Goal: Information Seeking & Learning: Find specific fact

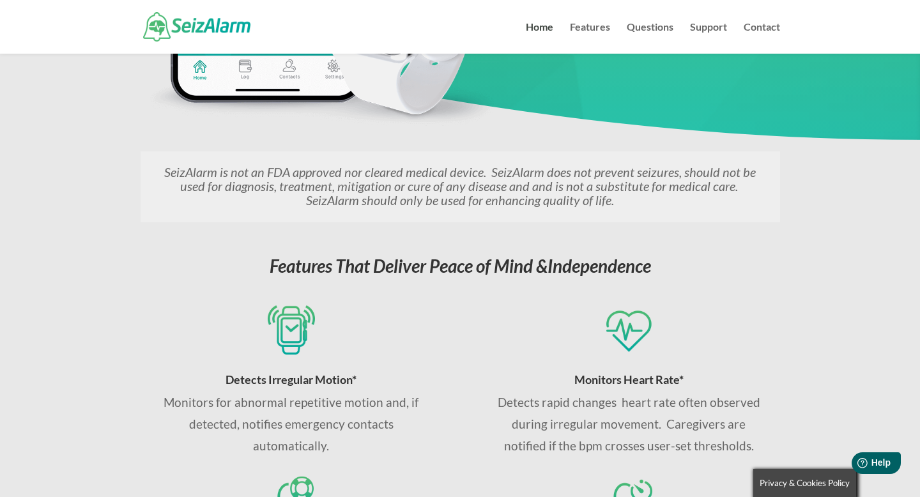
scroll to position [300, 0]
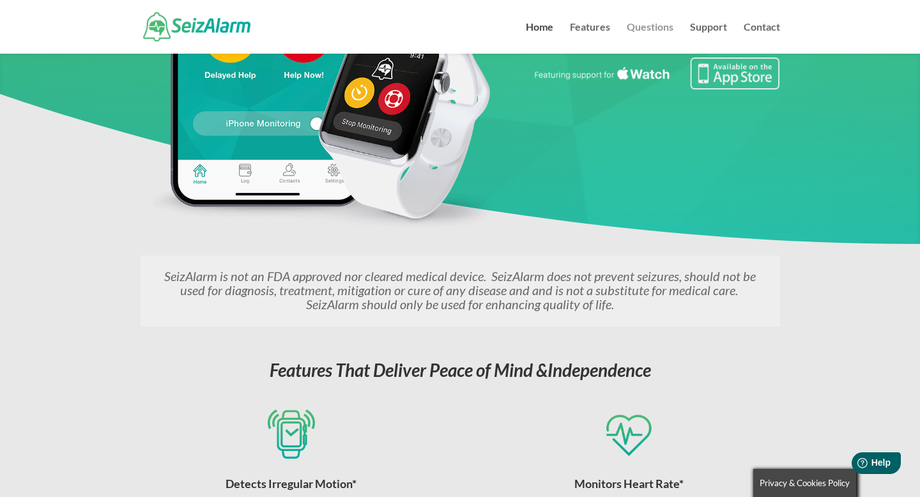
click at [652, 27] on link "Questions" at bounding box center [650, 37] width 47 height 31
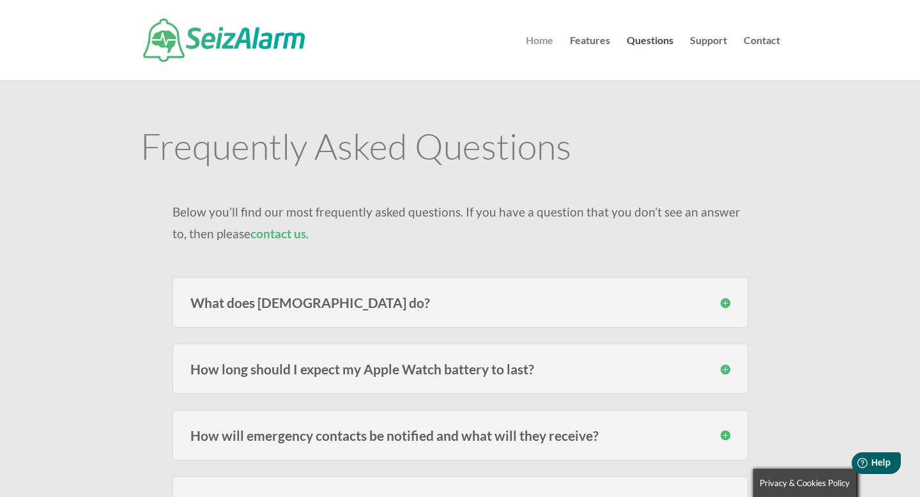
click at [540, 38] on link "Home" at bounding box center [539, 58] width 27 height 45
click at [538, 42] on link "Home" at bounding box center [539, 58] width 27 height 45
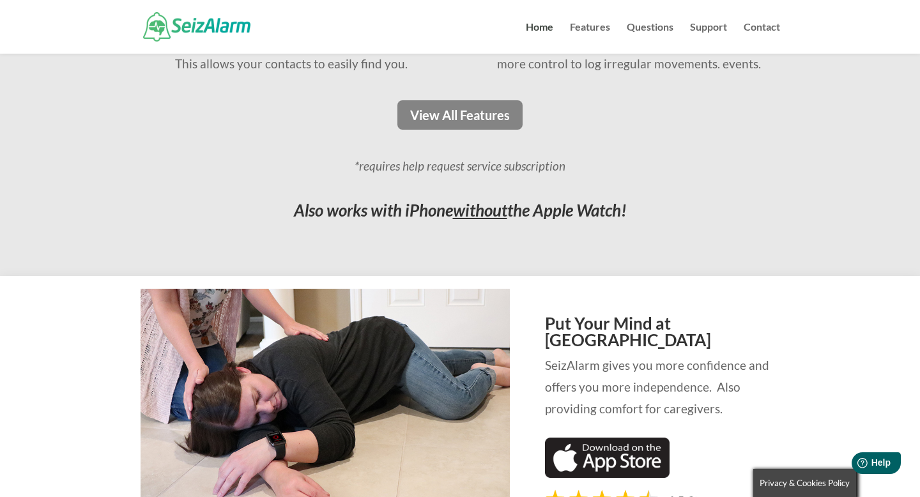
scroll to position [1122, 0]
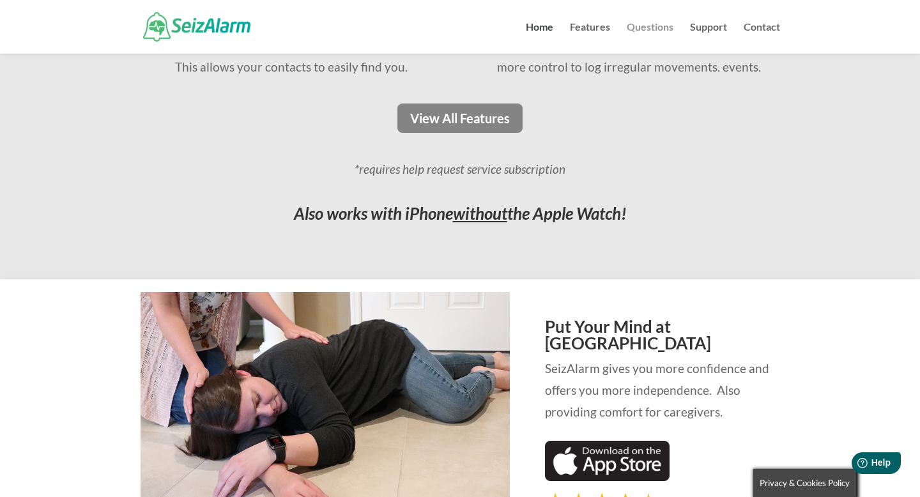
click at [658, 25] on link "Questions" at bounding box center [650, 37] width 47 height 31
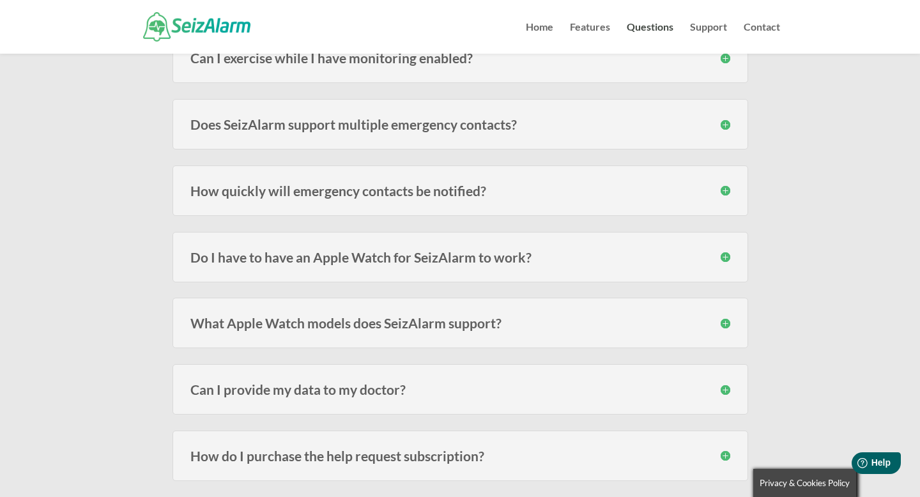
scroll to position [819, 0]
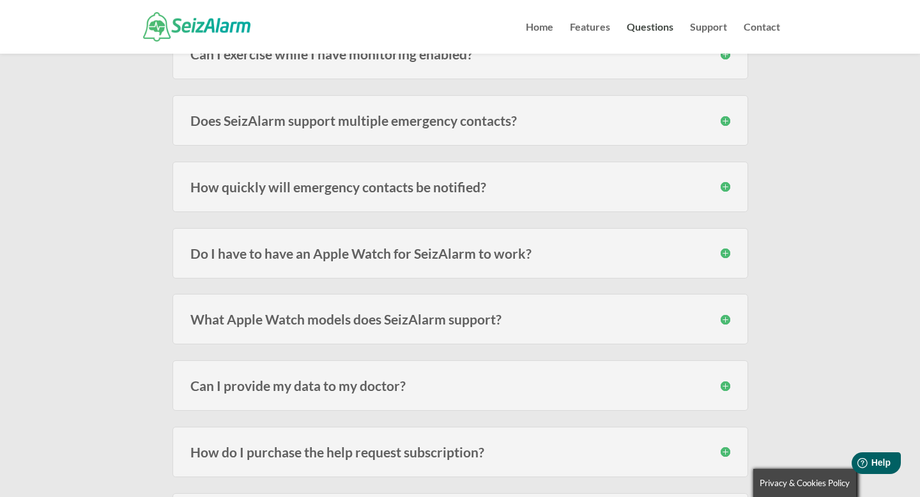
click at [427, 264] on div "Do I have to have an Apple Watch for SeizAlarm to work? No , the Watch adds the…" at bounding box center [461, 253] width 576 height 50
click at [488, 318] on h3 "What Apple Watch models does SeizAlarm support?" at bounding box center [460, 318] width 540 height 13
